Goal: Task Accomplishment & Management: Manage account settings

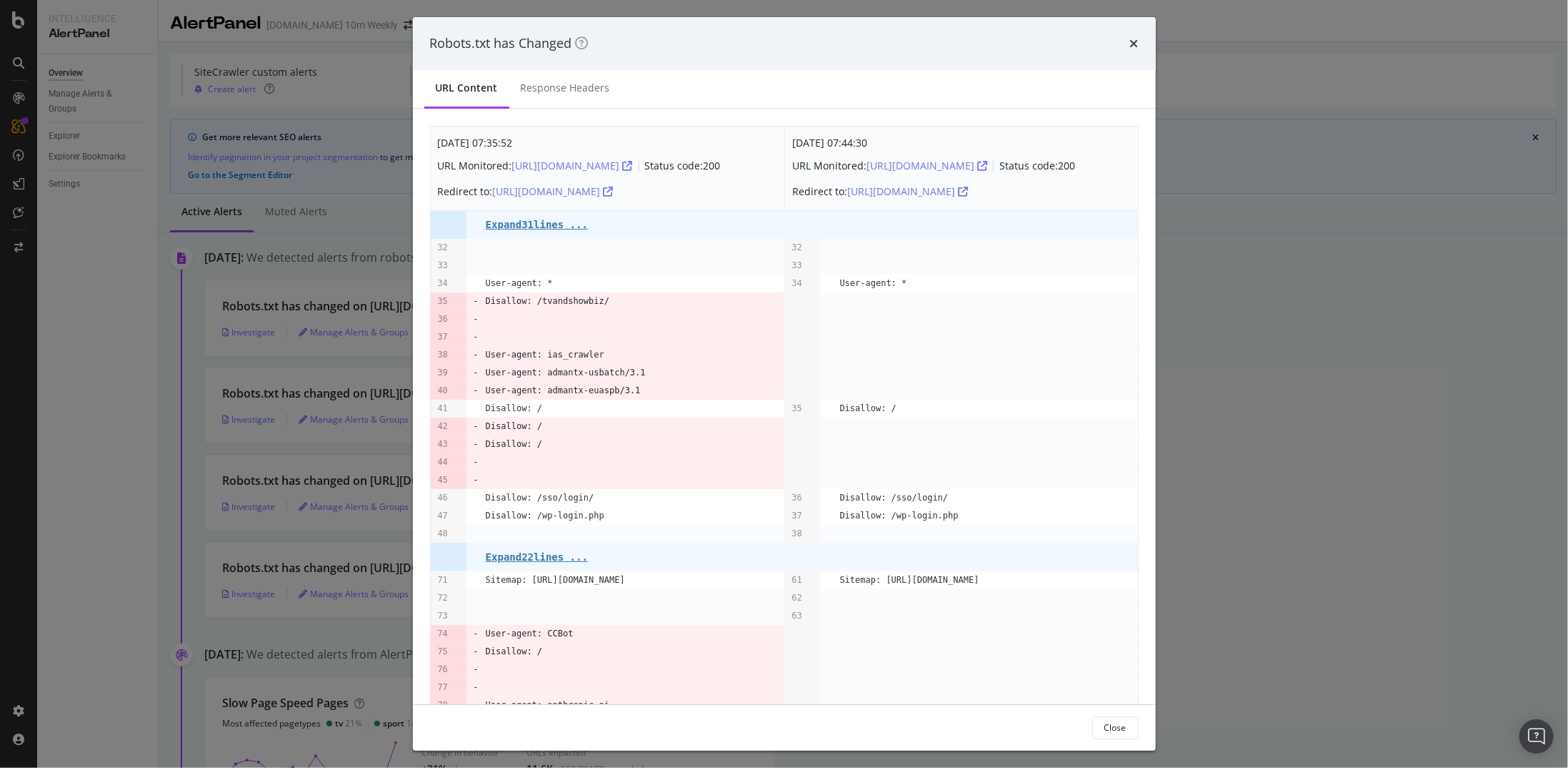
click at [658, 189] on div "Redirect to: [URL][DOMAIN_NAME]" at bounding box center [579, 191] width 283 height 23
click at [614, 193] on icon "modal" at bounding box center [609, 191] width 10 height 10
click at [549, 219] on pre "Expand 31 lines ..." at bounding box center [537, 224] width 102 height 12
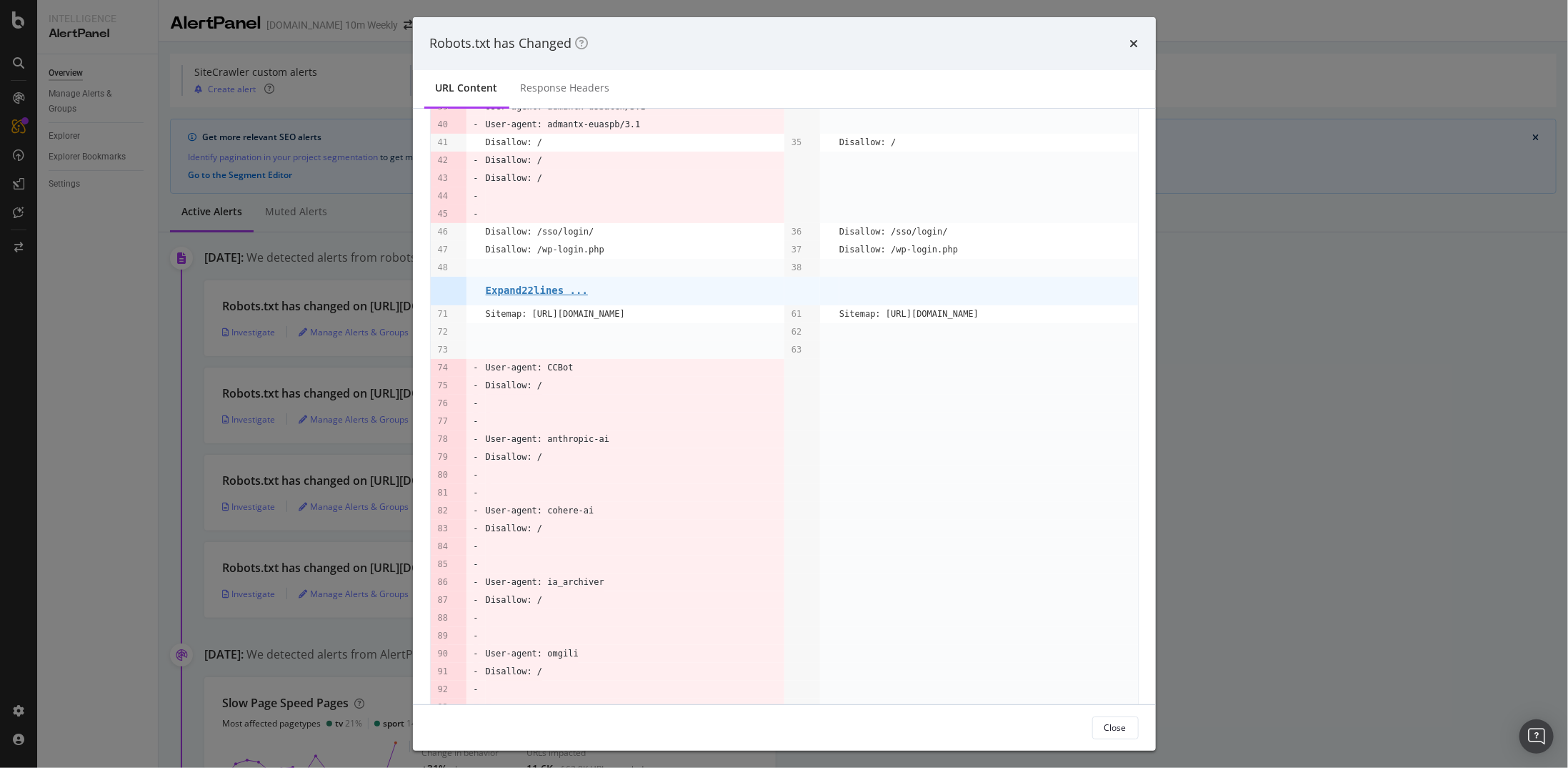
scroll to position [563, 0]
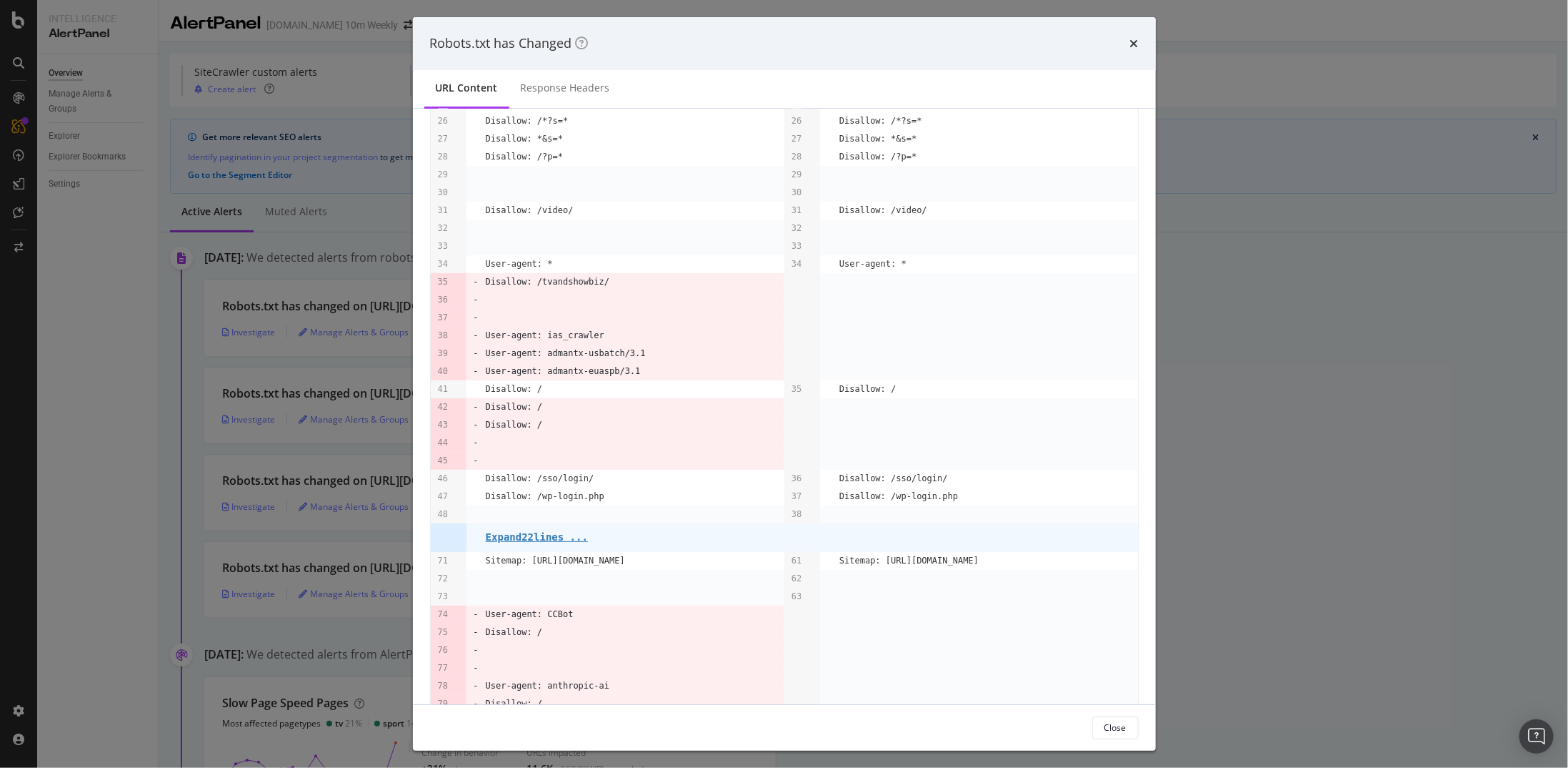
click at [507, 399] on td "Expand 22 lines ..." at bounding box center [635, 537] width 298 height 29
click at [515, 399] on pre "Expand 22 lines ..." at bounding box center [537, 537] width 102 height 12
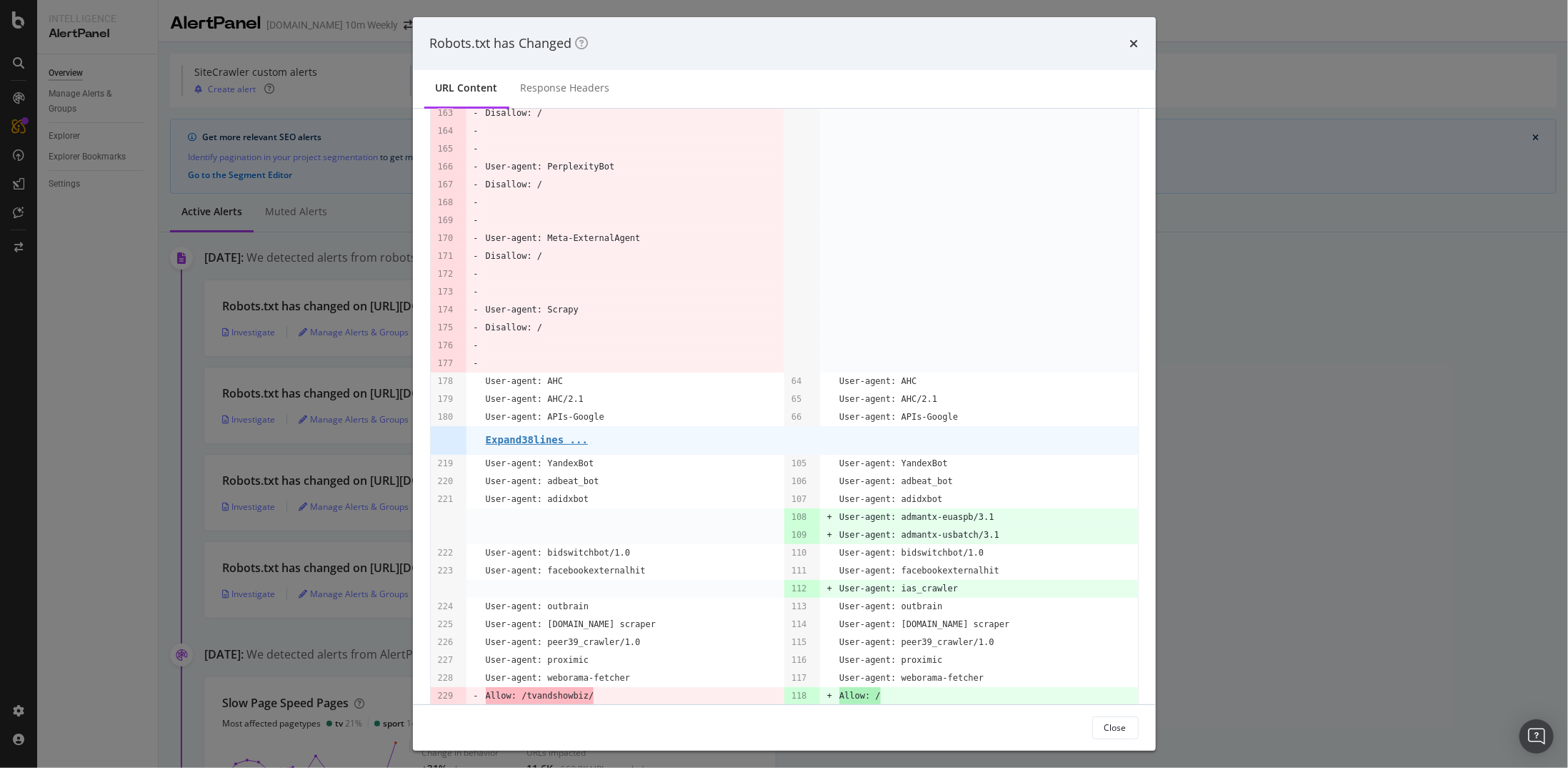
scroll to position [3073, 0]
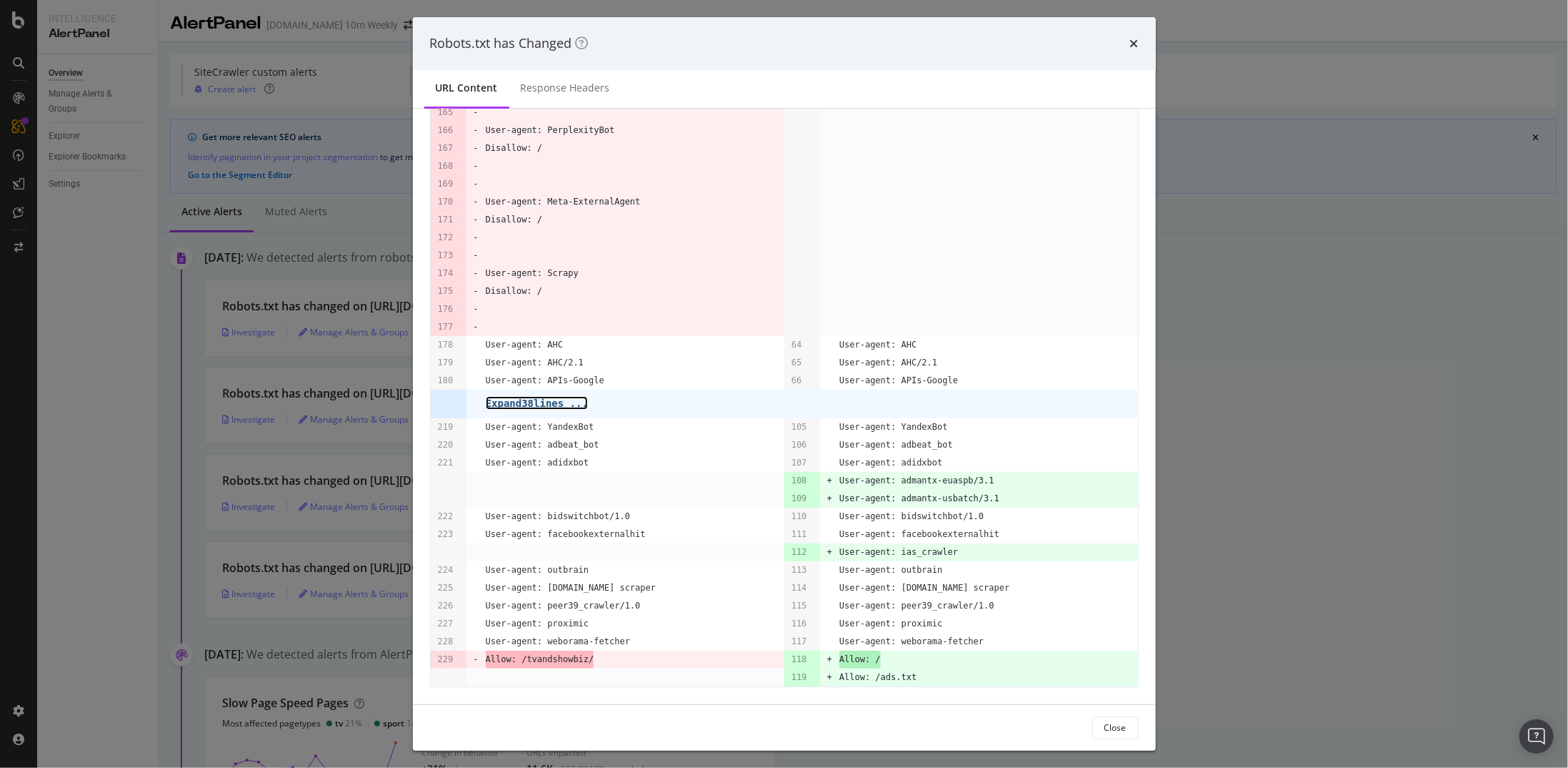
click at [557, 399] on pre "Expand 38 lines ..." at bounding box center [537, 403] width 102 height 12
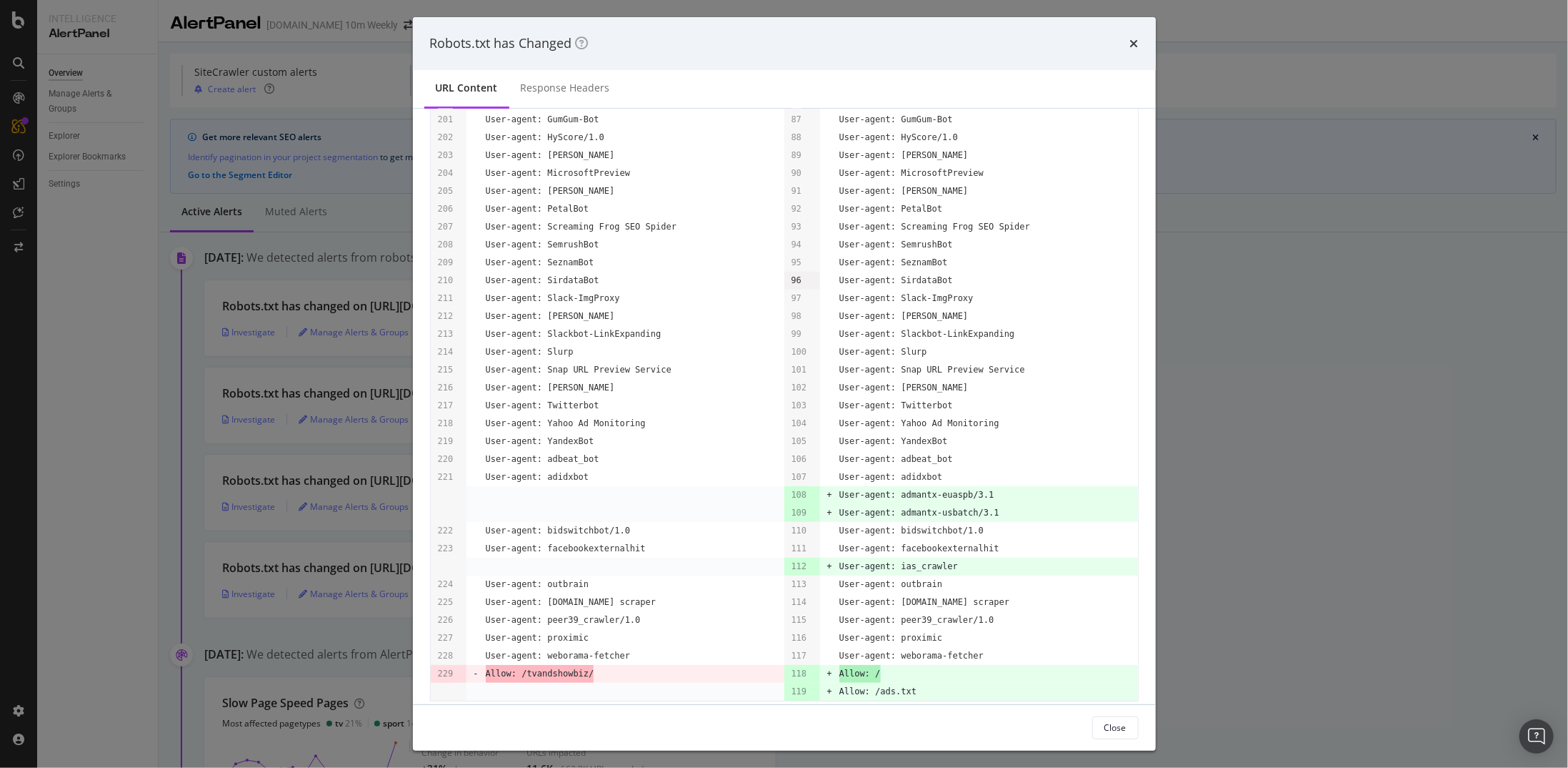
scroll to position [3723, 0]
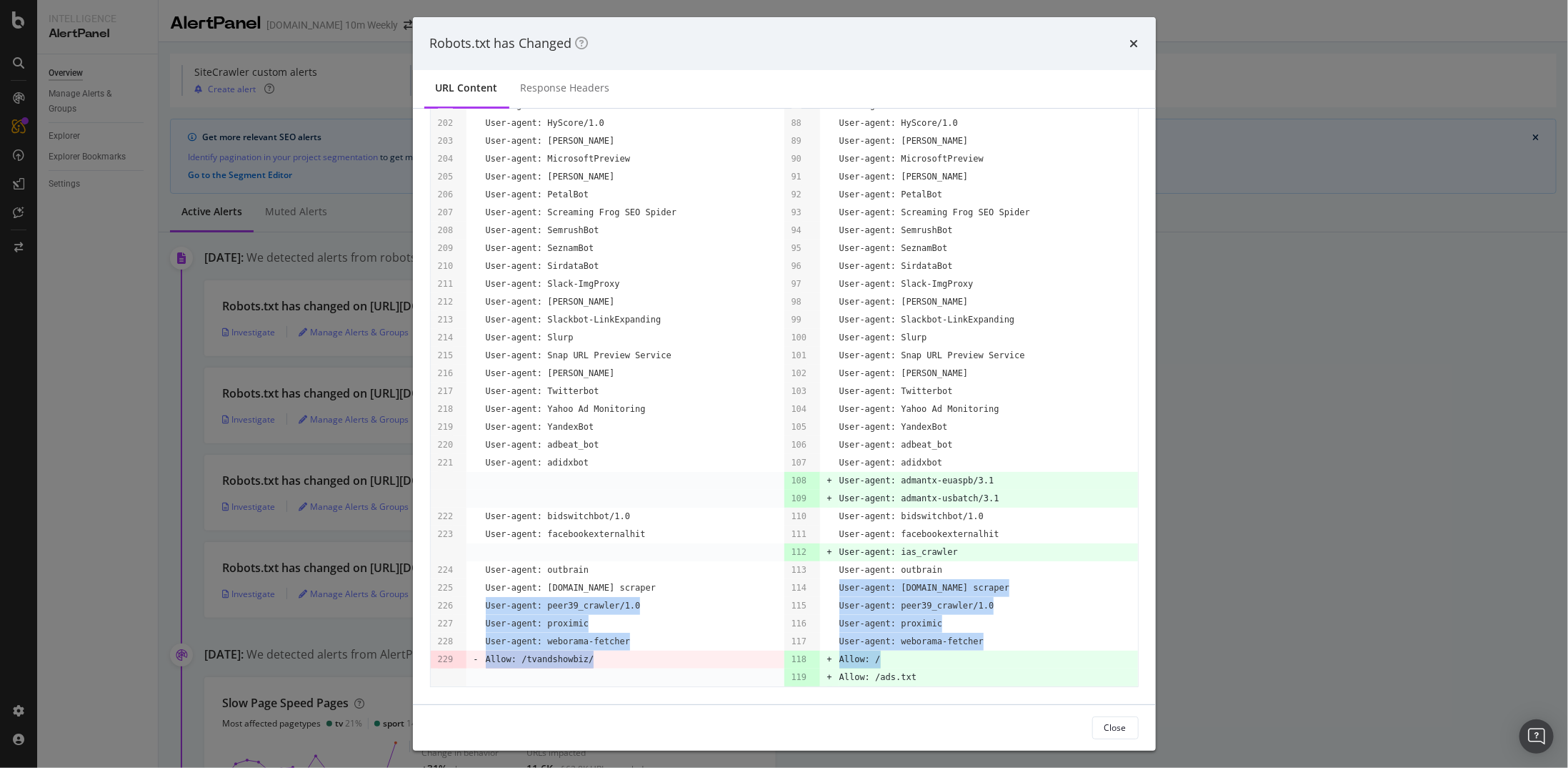
drag, startPoint x: 880, startPoint y: 654, endPoint x: 814, endPoint y: 596, distance: 87.9
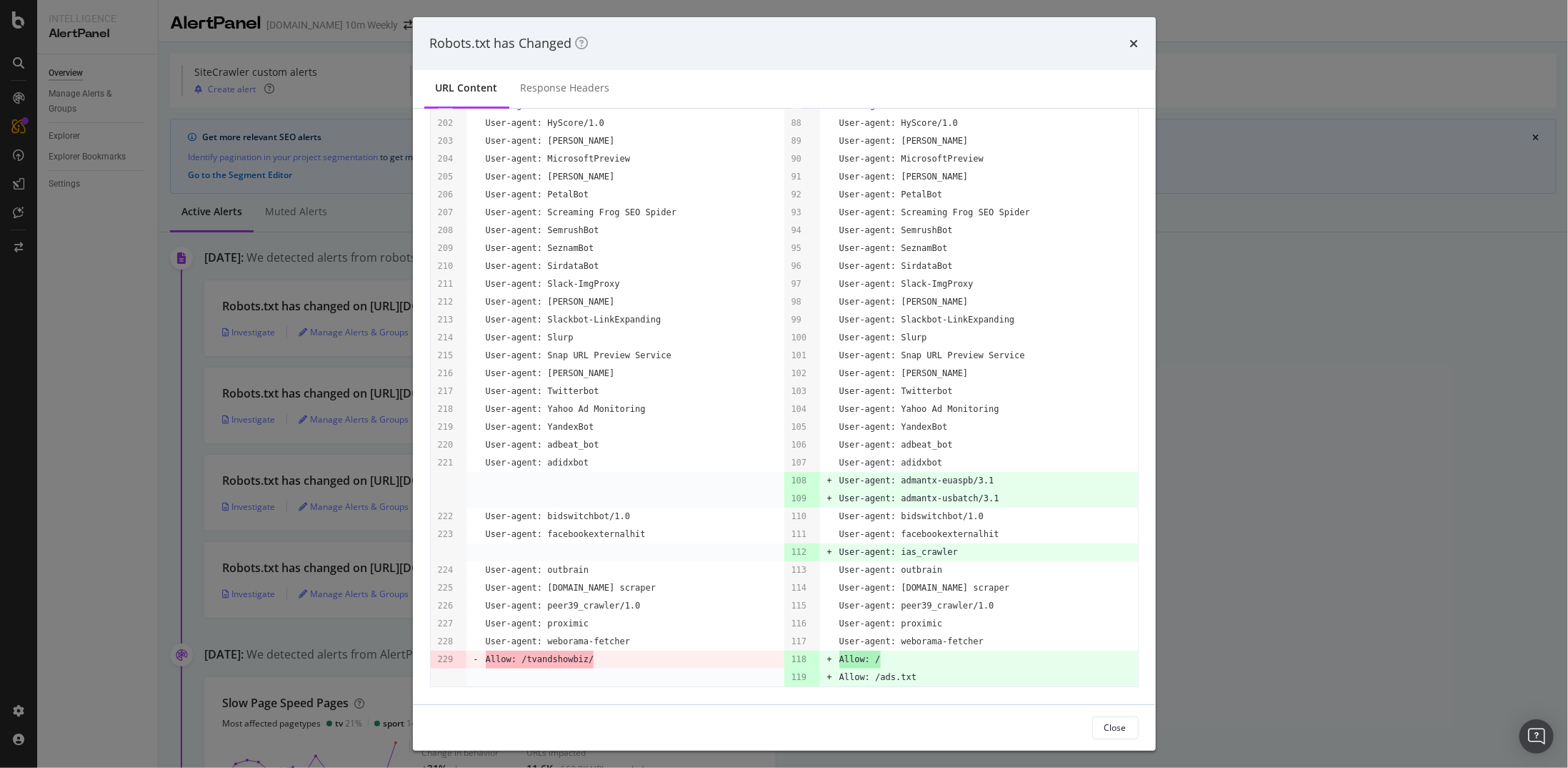
click at [614, 399] on pre "User-agent: [DOMAIN_NAME] scraper" at bounding box center [571, 588] width 170 height 18
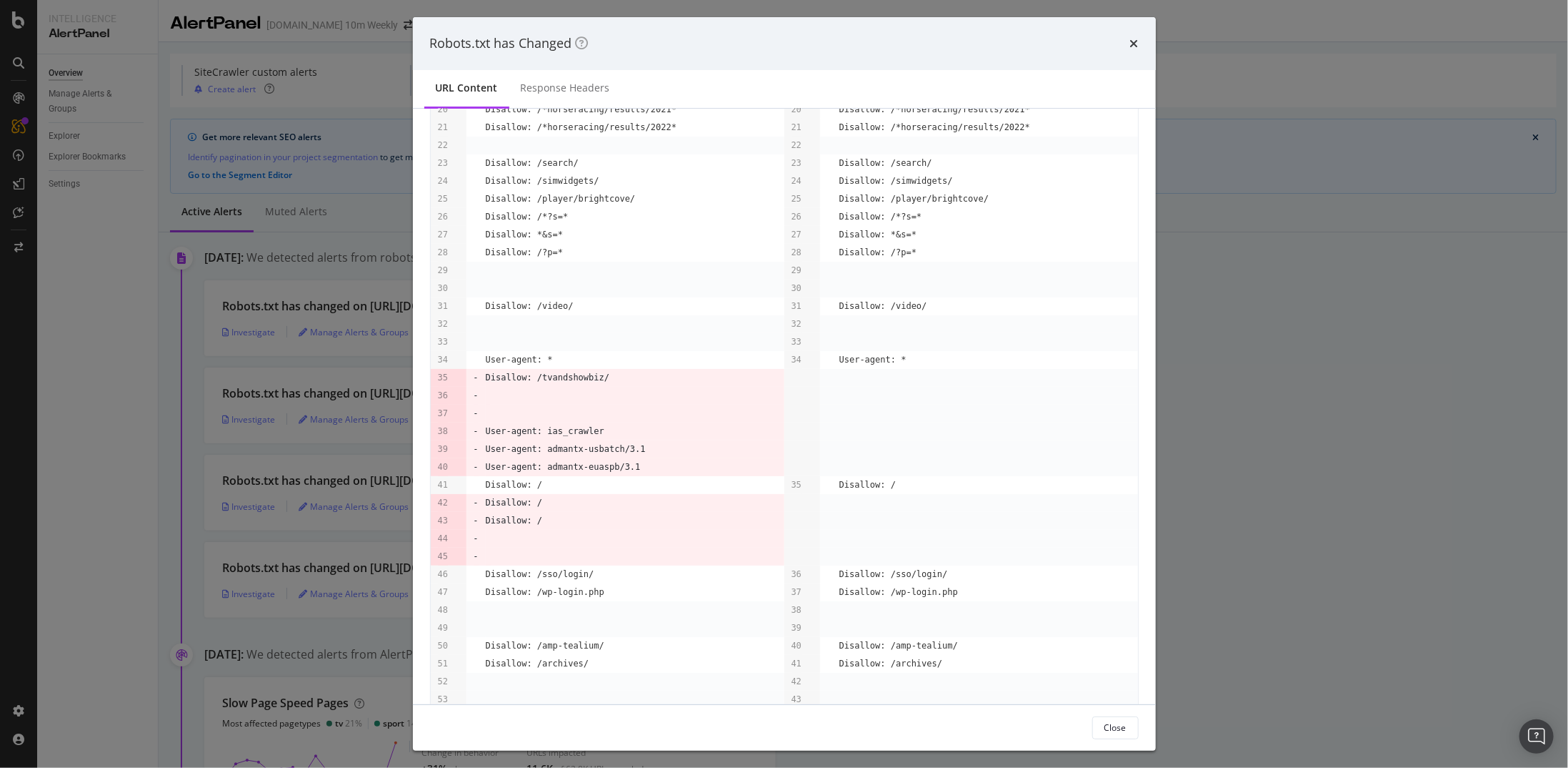
scroll to position [500, 0]
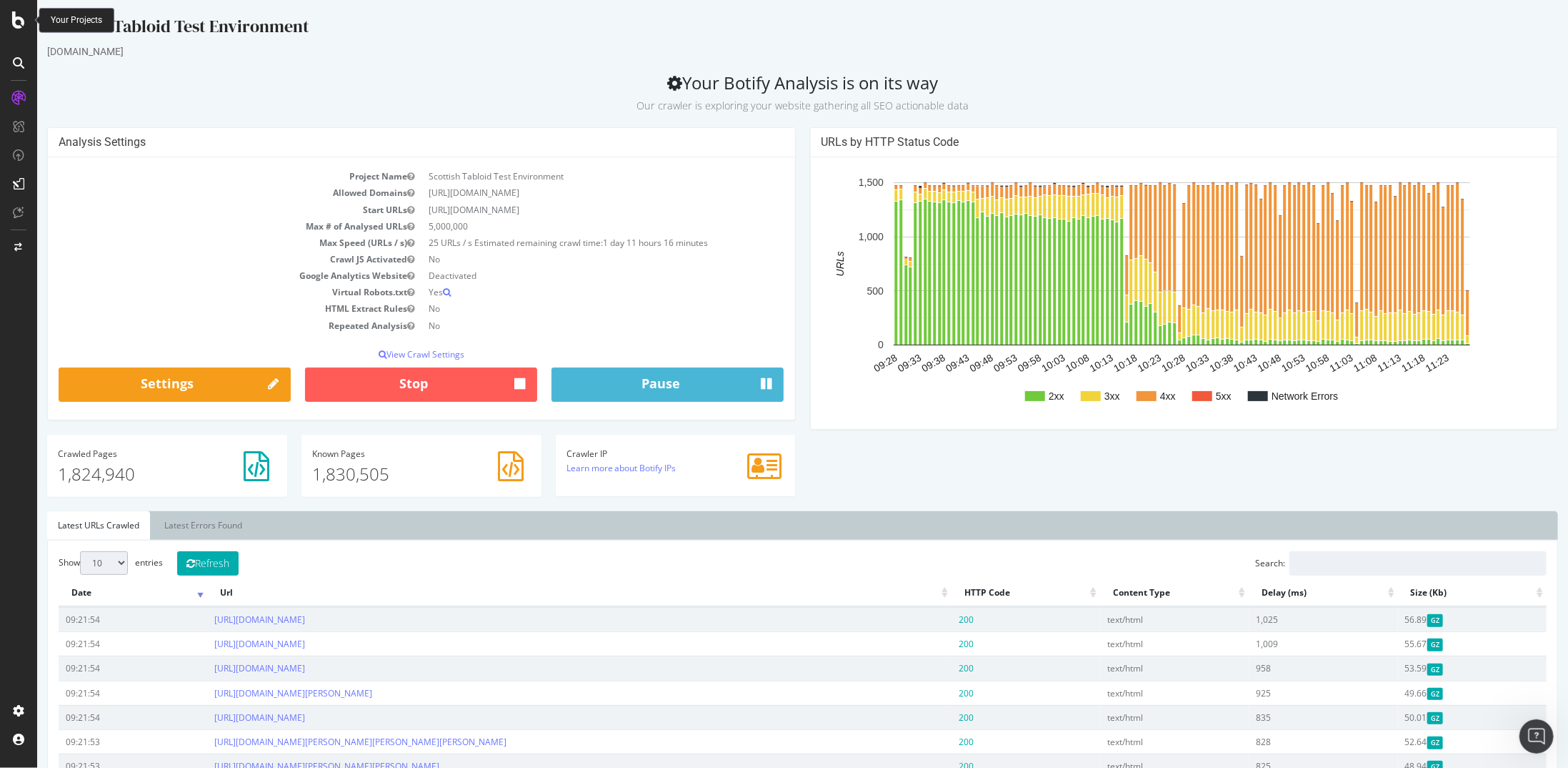
scroll to position [2333, 0]
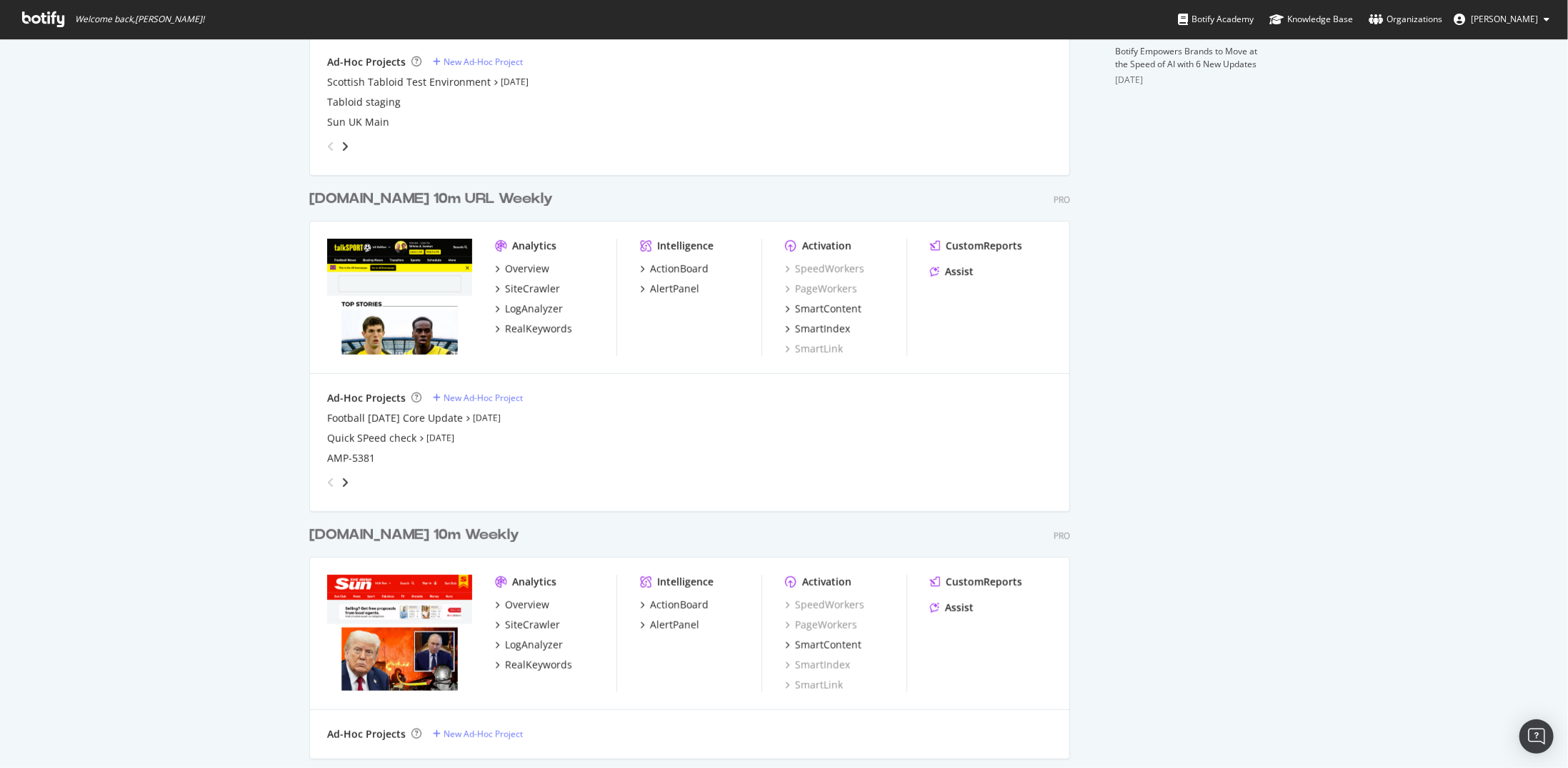
scroll to position [786, 0]
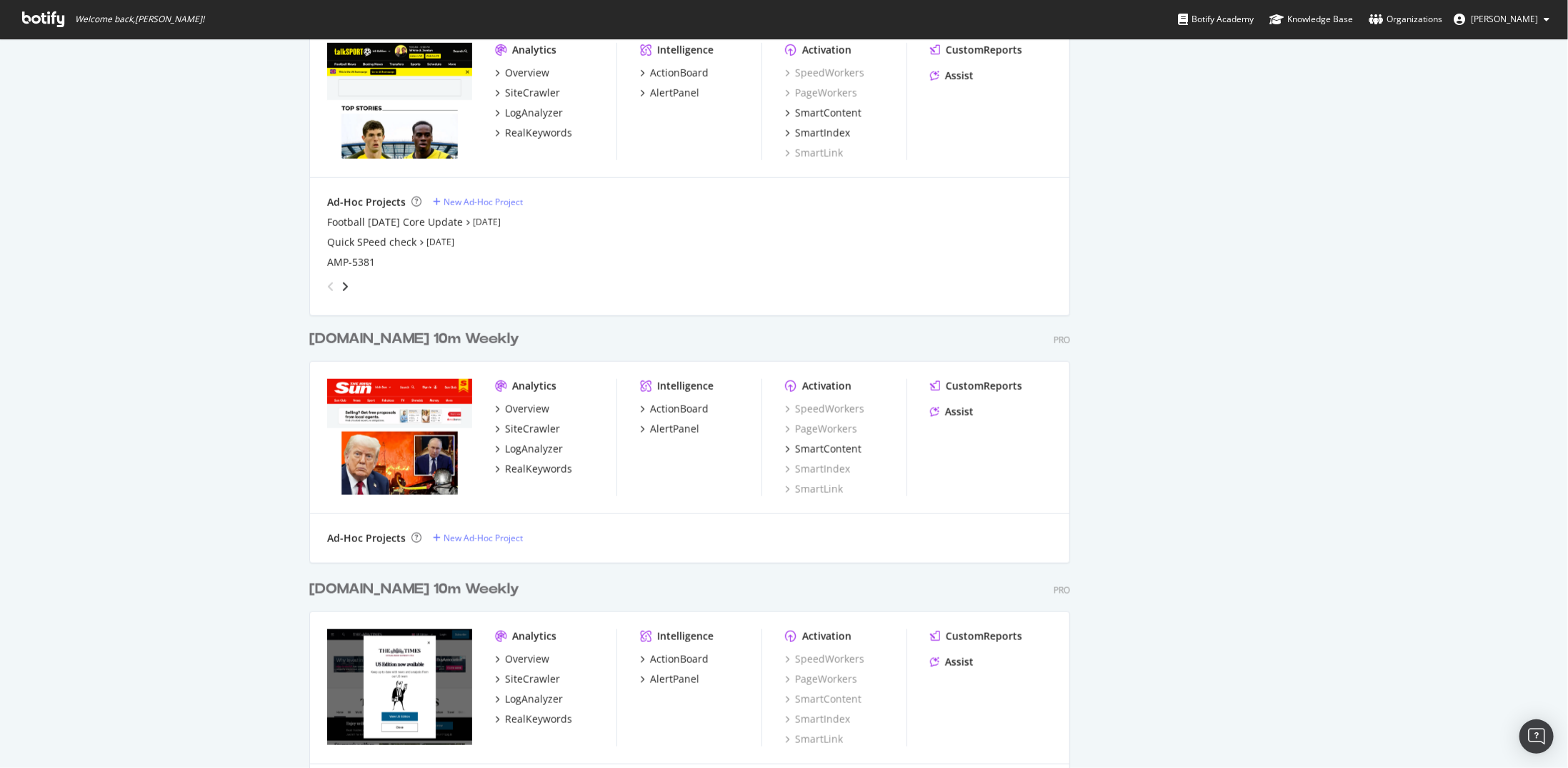
click at [383, 337] on div "thesun.ie 10m Weekly" at bounding box center [414, 339] width 210 height 21
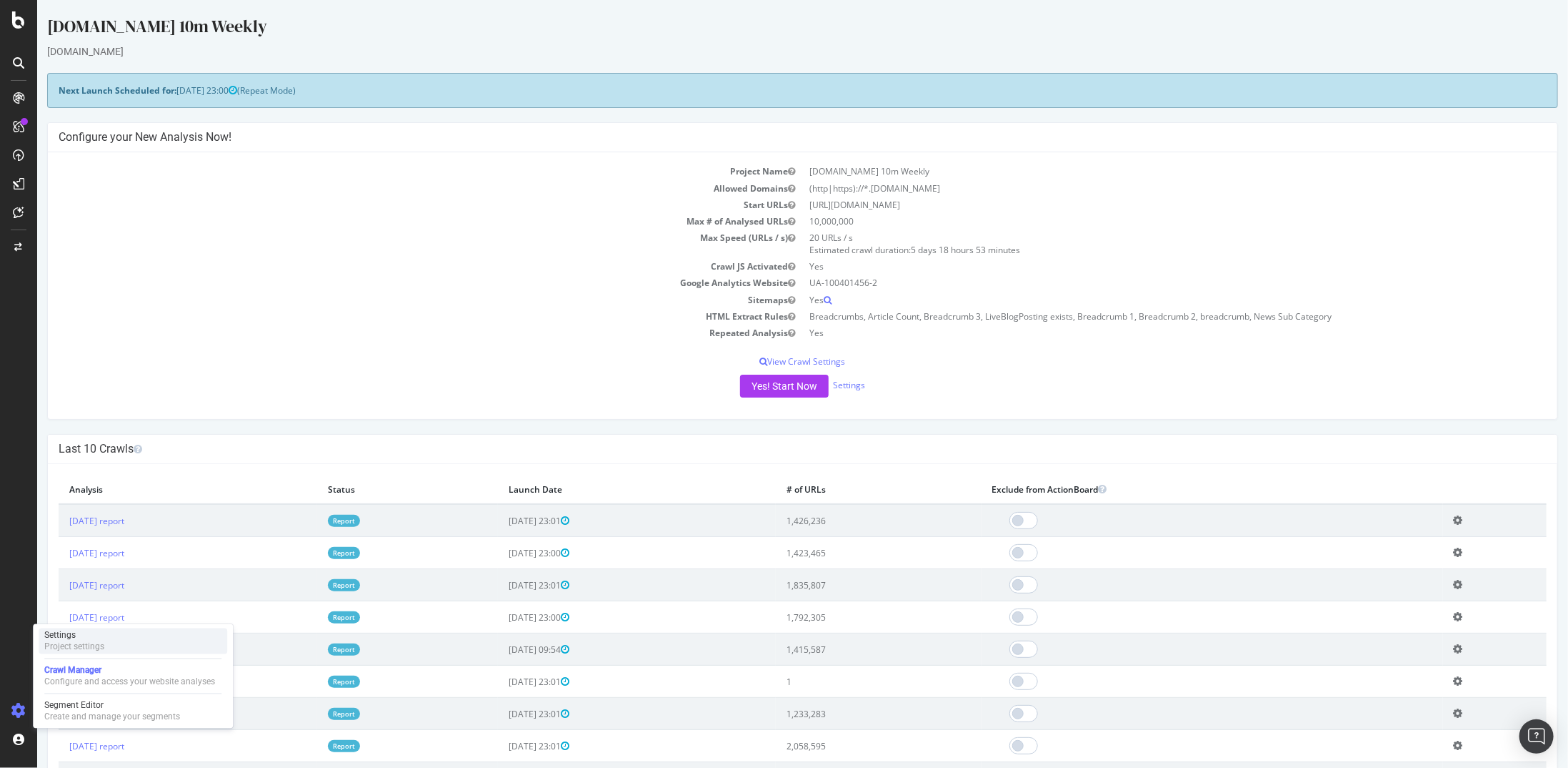
click at [92, 644] on div "Project settings" at bounding box center [74, 647] width 60 height 12
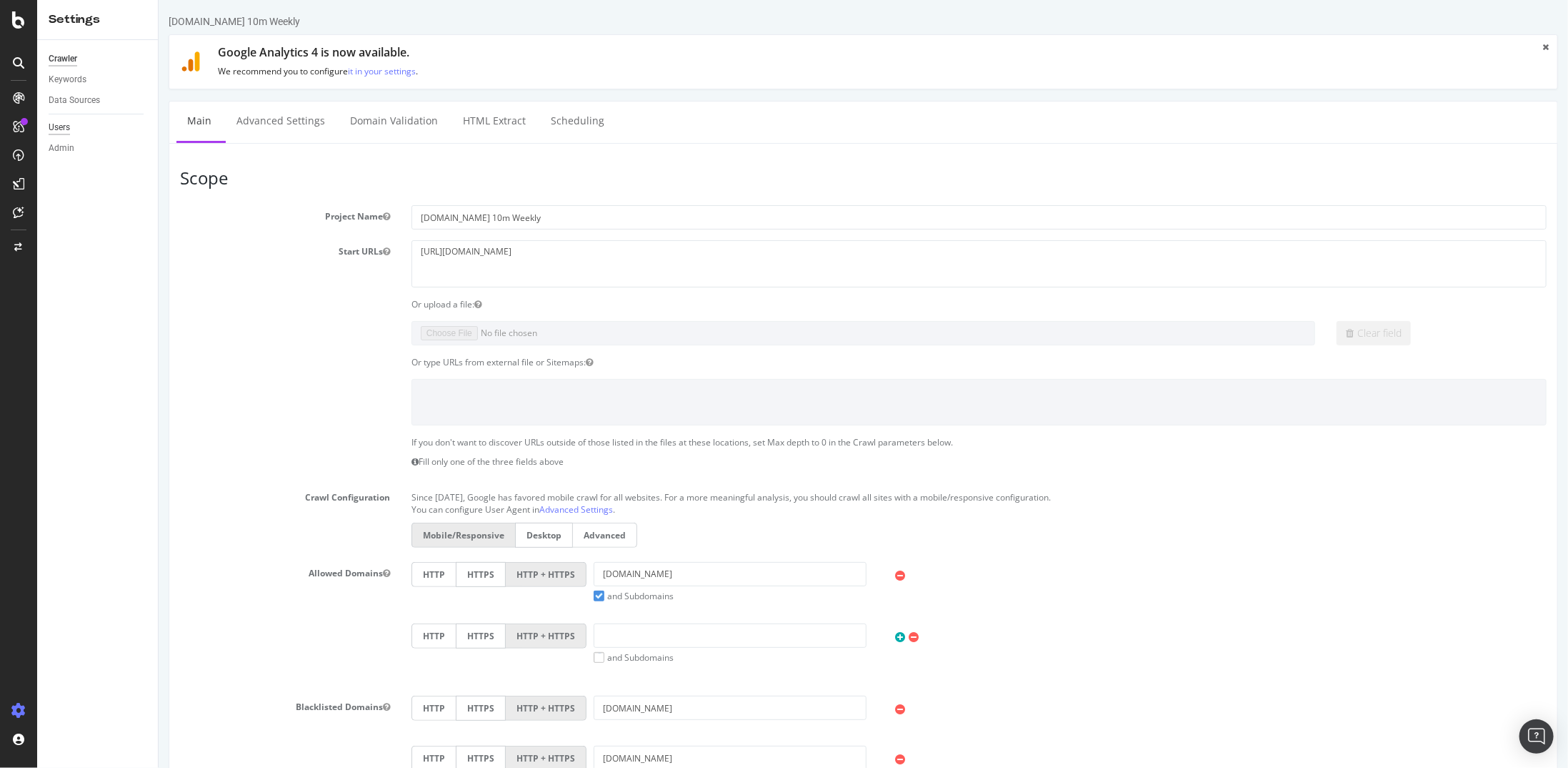
click at [64, 128] on div "Users" at bounding box center [59, 128] width 21 height 15
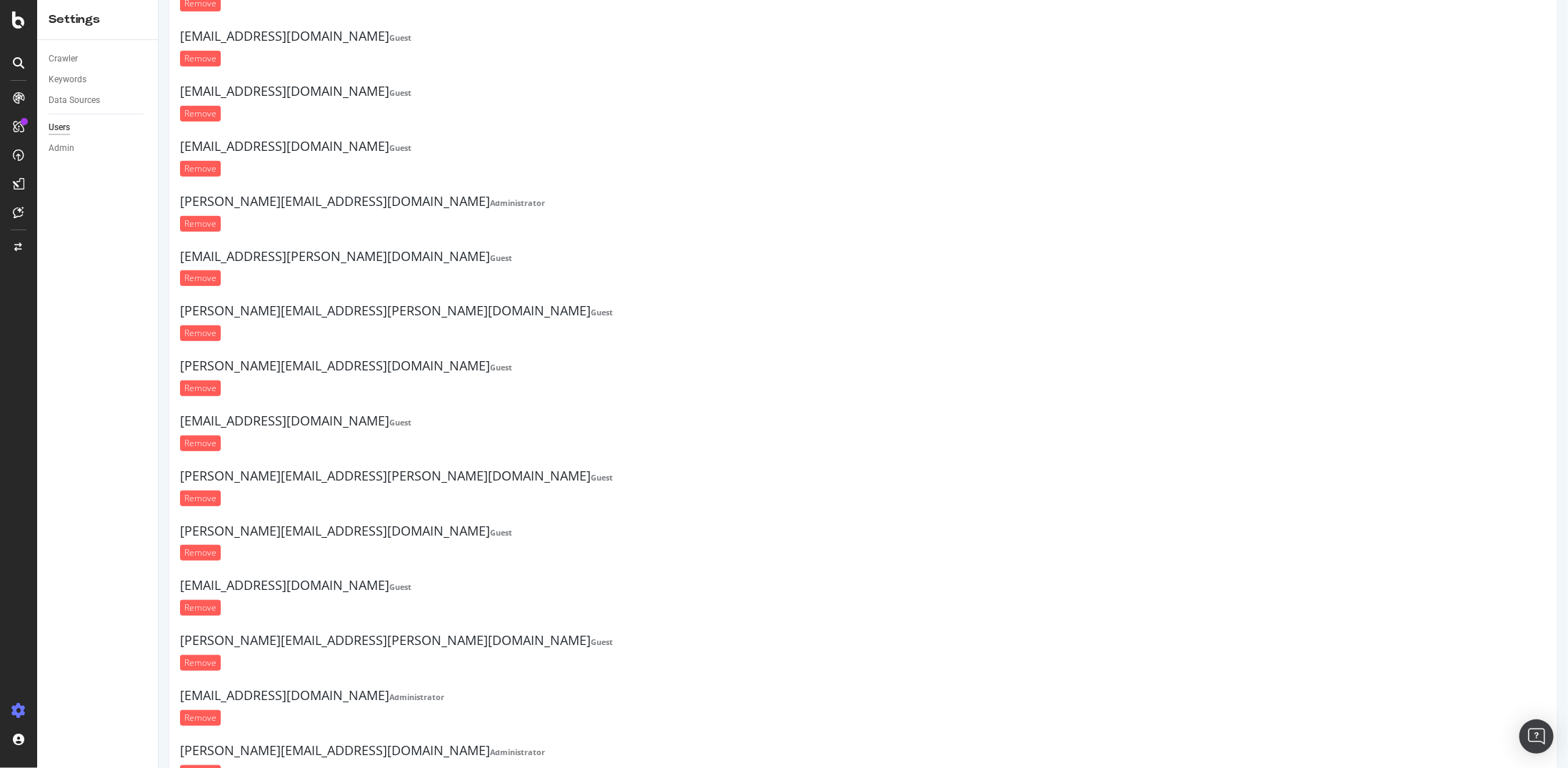
scroll to position [602, 0]
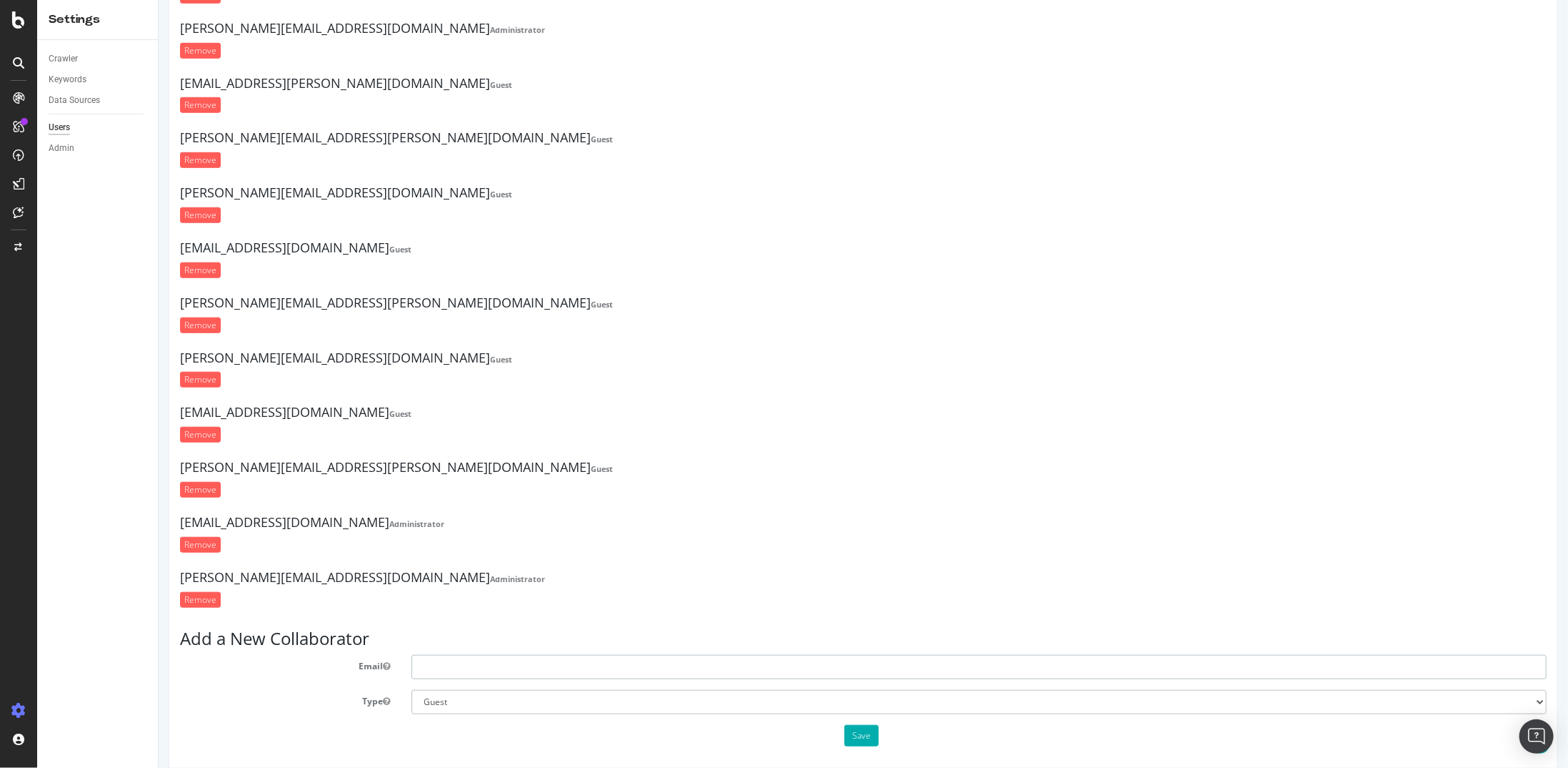
click at [520, 659] on input "text" at bounding box center [978, 667] width 1135 height 24
paste input "Neerav.Shah@news.co.uk"
type input "Neerav.Shah@news.co.uk"
click at [854, 725] on button "Save" at bounding box center [861, 735] width 34 height 21
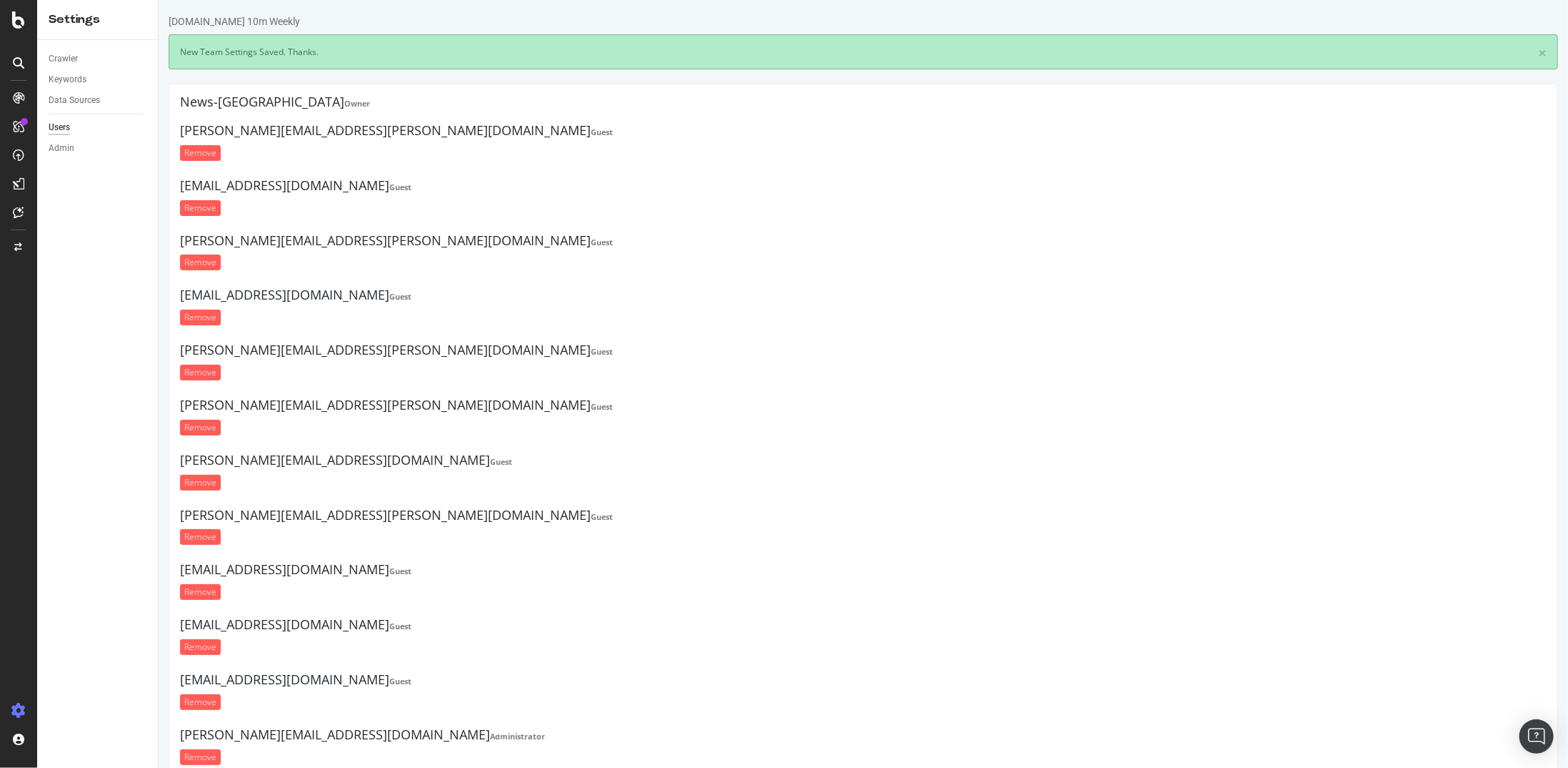
scroll to position [0, 0]
click at [3, 43] on div at bounding box center [18, 384] width 37 height 768
click at [26, 21] on div at bounding box center [18, 20] width 34 height 17
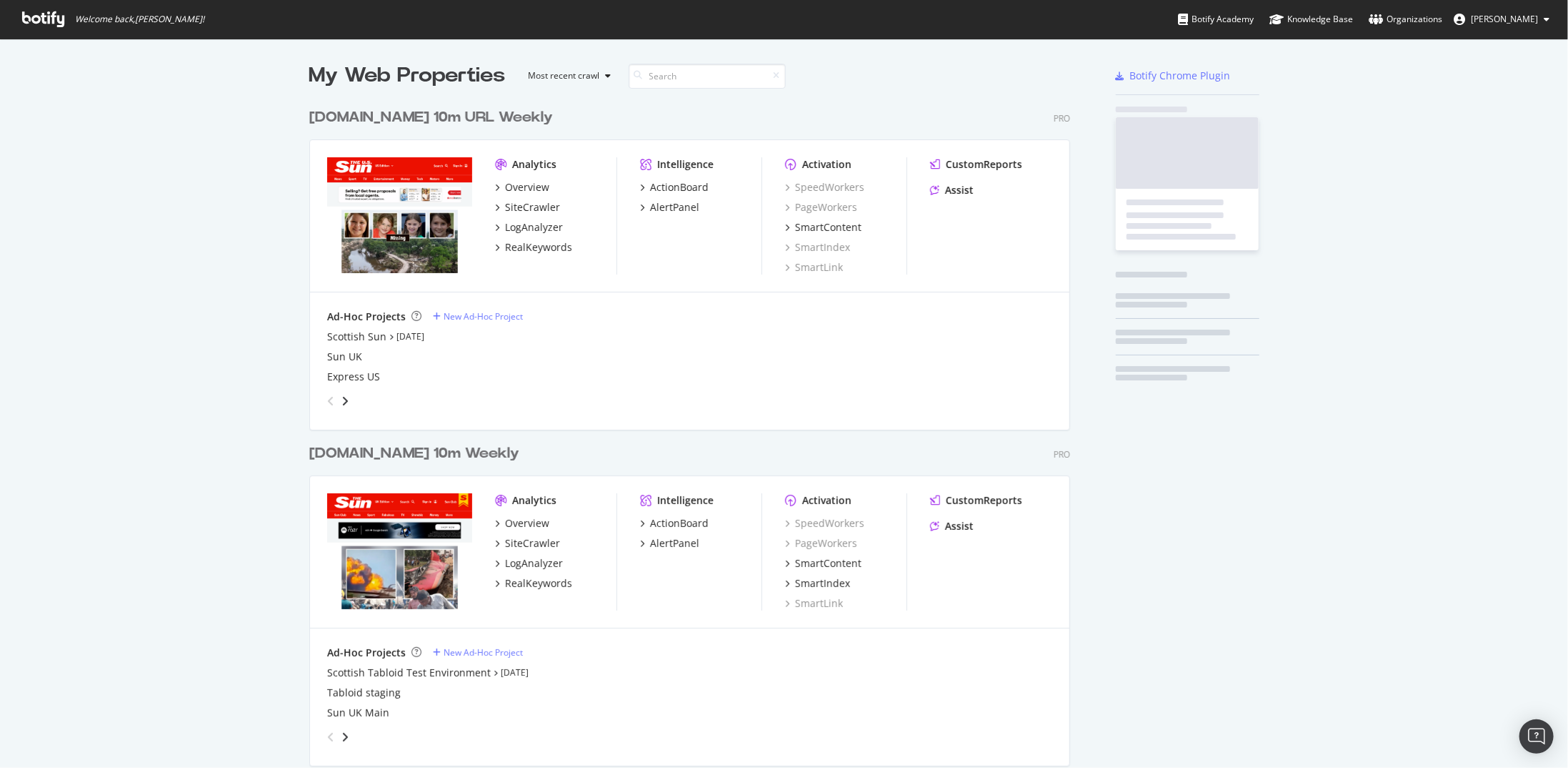
scroll to position [757, 1547]
